Goal: Information Seeking & Learning: Learn about a topic

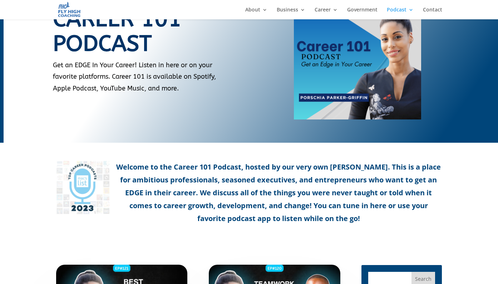
scroll to position [143, 0]
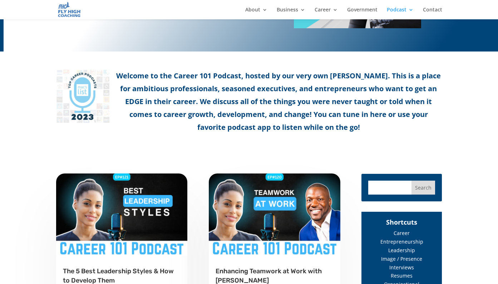
click at [401, 189] on input "text" at bounding box center [389, 187] width 43 height 14
type input "influence"
click at [423, 188] on input "Search" at bounding box center [423, 187] width 24 height 14
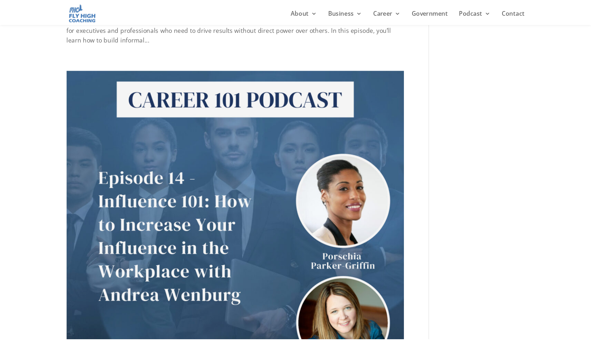
scroll to position [60, 0]
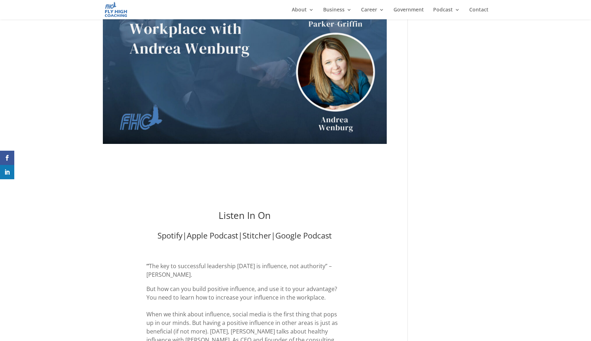
scroll to position [15, 0]
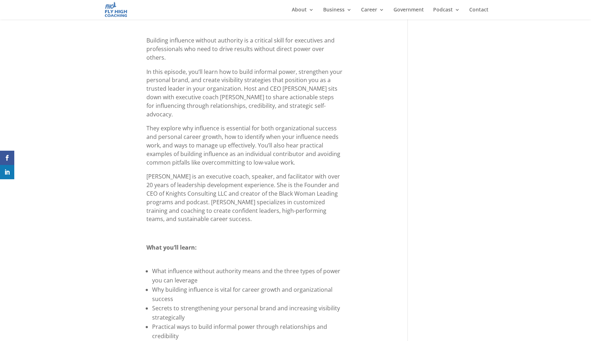
scroll to position [322, 0]
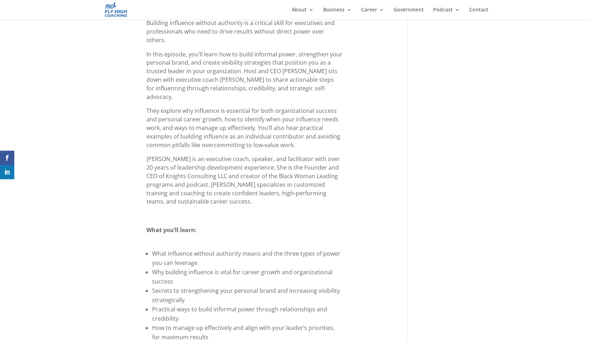
click at [266, 155] on span "Laura Knights is an executive coach, speaker, and facilitator with over 20 year…" at bounding box center [244, 180] width 194 height 50
click at [275, 155] on span "Laura Knights is an executive coach, speaker, and facilitator with over 20 year…" at bounding box center [244, 180] width 194 height 50
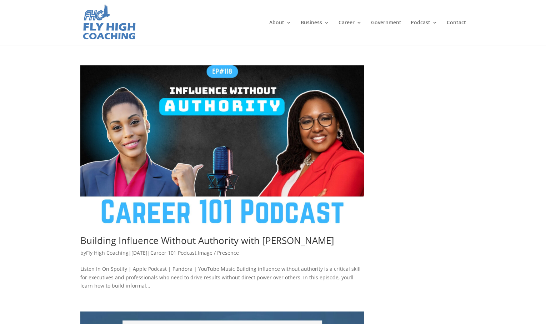
click at [99, 28] on img at bounding box center [109, 23] width 55 height 38
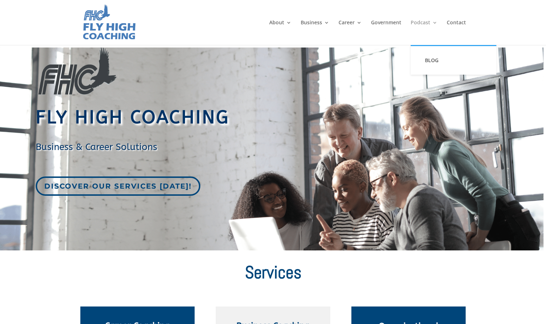
click at [422, 23] on link "Podcast" at bounding box center [424, 32] width 27 height 25
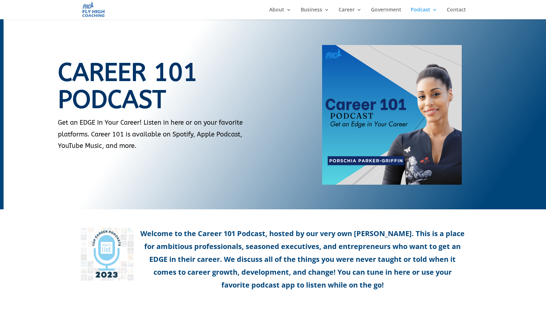
scroll to position [328, 0]
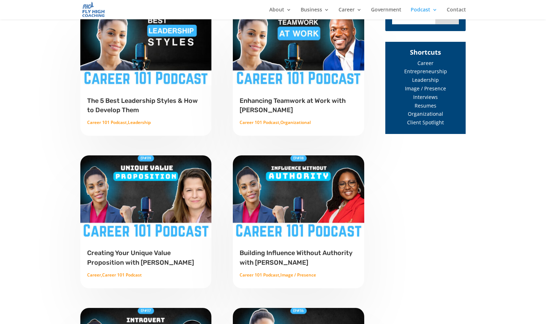
click at [128, 104] on link "The 5 Best Leadership Styles & How to Develop Them" at bounding box center [142, 105] width 111 height 17
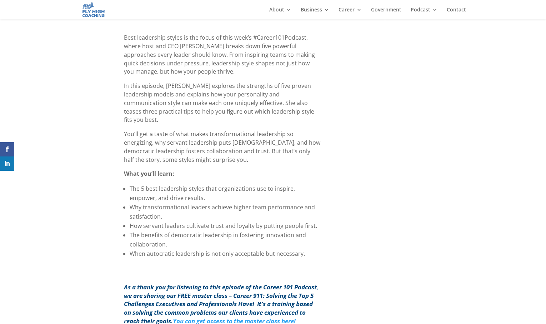
scroll to position [313, 0]
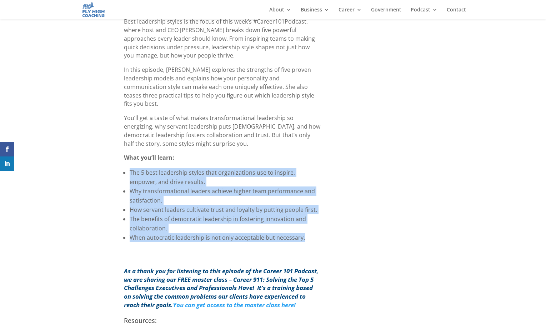
drag, startPoint x: 122, startPoint y: 155, endPoint x: 335, endPoint y: 223, distance: 224.1
click at [335, 223] on div "Best leadership styles is the focus of this week’s #Career101Podcast, where hos…" at bounding box center [222, 139] width 284 height 242
drag, startPoint x: 327, startPoint y: 225, endPoint x: 109, endPoint y: 154, distance: 230.0
click at [109, 154] on div "Best leadership styles is the focus of this week’s #Career101Podcast, where hos…" at bounding box center [222, 139] width 284 height 242
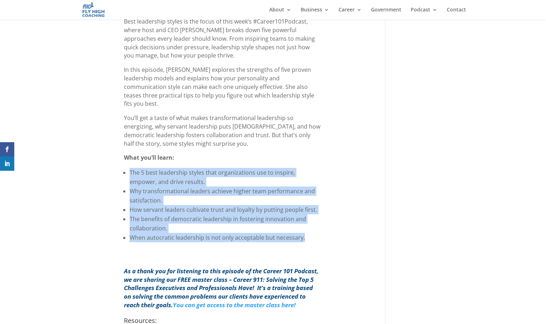
copy div "What you’ll learn: The 5 best leadership styles that organizations use to inspi…"
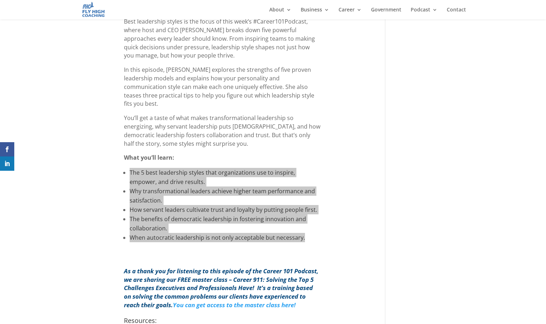
drag, startPoint x: 308, startPoint y: 191, endPoint x: 333, endPoint y: 230, distance: 47.3
click at [333, 230] on div "Best leadership styles is the focus of this week’s #Career101Podcast, where hos…" at bounding box center [222, 139] width 284 height 242
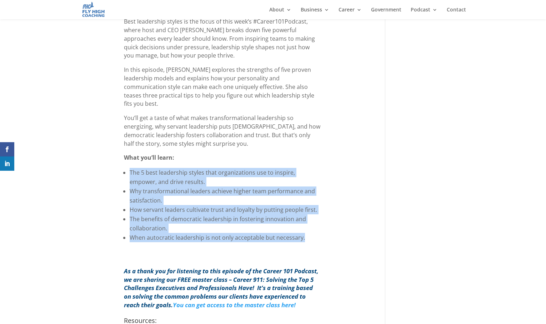
click at [334, 230] on div "Best leadership styles is the focus of this week’s #Career101Podcast, where hos…" at bounding box center [222, 139] width 284 height 242
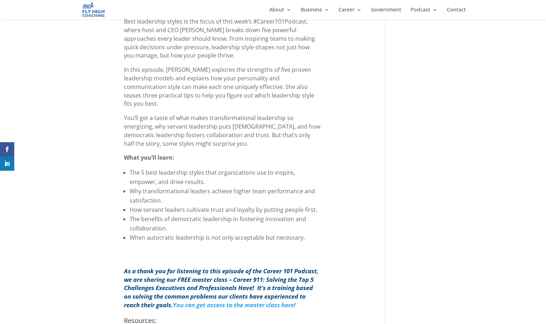
click at [313, 187] on li "Why transformational leaders achieve higher team performance and satisfaction." at bounding box center [225, 196] width 191 height 19
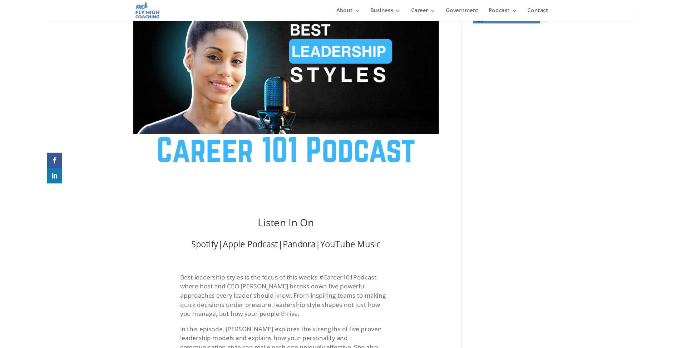
scroll to position [0, 0]
